Goal: Task Accomplishment & Management: Manage account settings

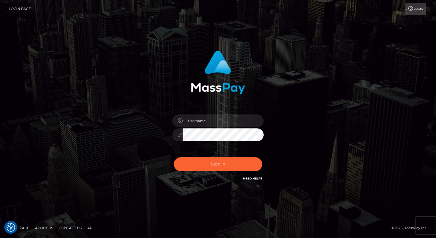
type input "Arlene.luminaryplay"
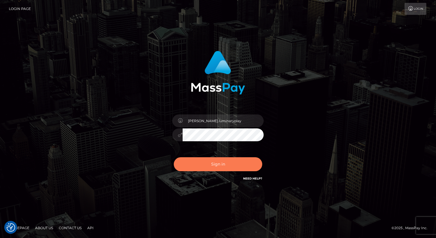
click at [218, 164] on button "Sign in" at bounding box center [218, 164] width 88 height 14
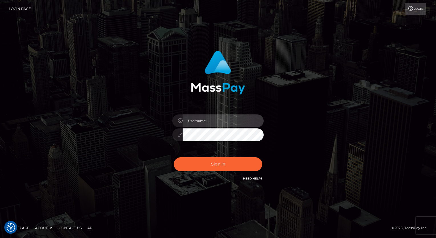
click at [218, 121] on input "text" at bounding box center [222, 120] width 81 height 13
type input "Arlene.luminaryplay"
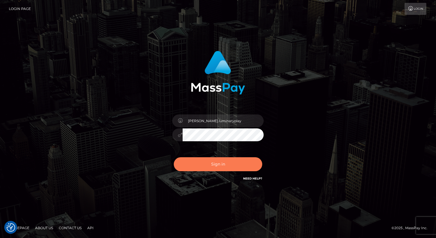
click at [217, 164] on button "Sign in" at bounding box center [218, 164] width 88 height 14
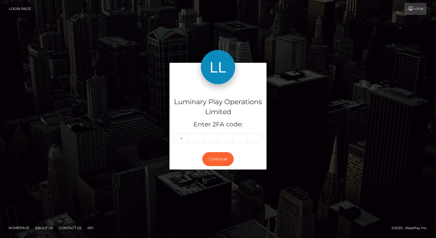
type input "5"
type input "3"
type input "8"
type input "4"
type input "0"
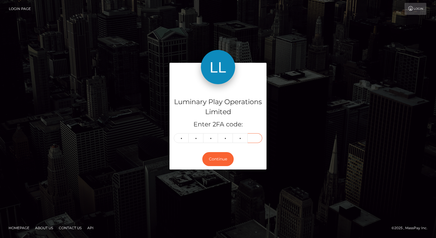
type input "6"
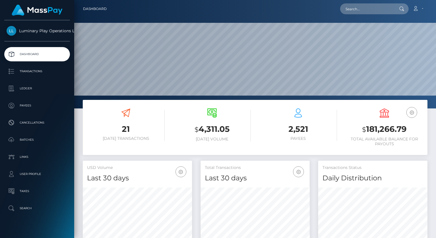
scroll to position [101, 109]
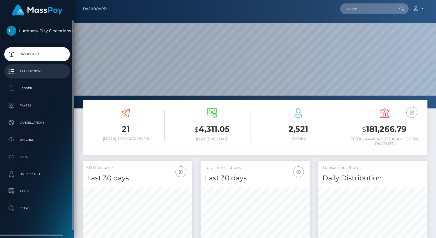
click at [44, 69] on p "Transactions" at bounding box center [37, 71] width 61 height 9
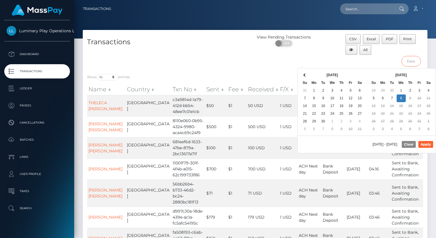
click at [413, 59] on input "text" at bounding box center [410, 61] width 19 height 11
click at [430, 143] on button "Apply" at bounding box center [425, 144] width 15 height 7
type input "09/27/2025 - 10/07/2025"
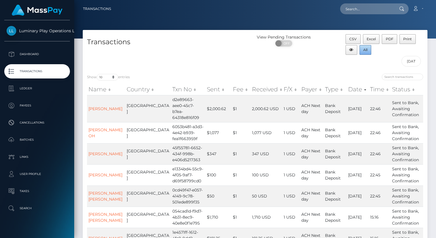
click at [366, 50] on span "All" at bounding box center [365, 50] width 4 height 4
click at [241, 61] on div "Transactions" at bounding box center [169, 51] width 172 height 35
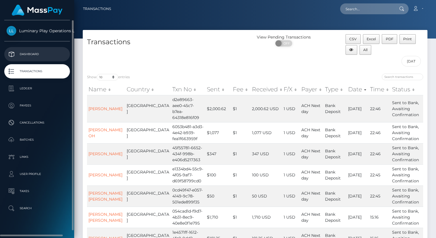
click at [34, 50] on p "Dashboard" at bounding box center [37, 54] width 61 height 9
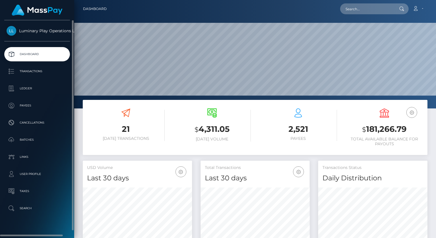
scroll to position [101, 109]
click at [26, 71] on p "Transactions" at bounding box center [37, 71] width 61 height 9
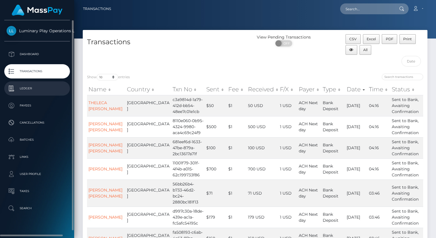
click at [27, 89] on p "Ledger" at bounding box center [37, 88] width 61 height 9
